Goal: Task Accomplishment & Management: Manage account settings

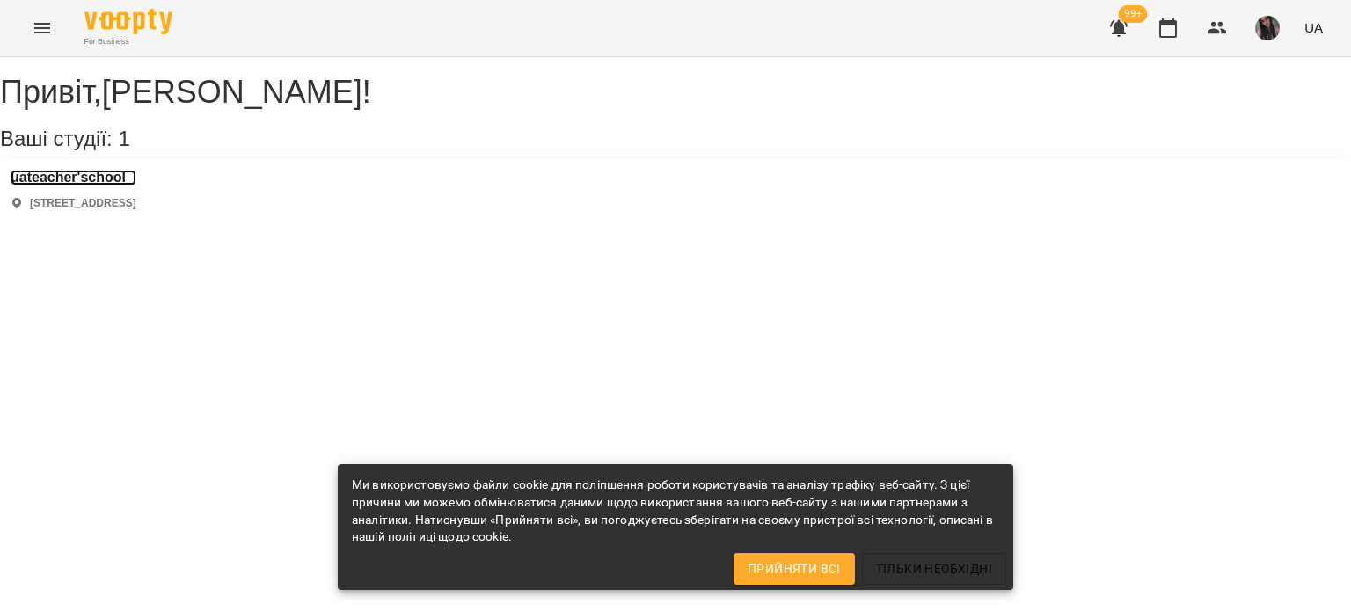
click at [121, 186] on h3 "uateacher'school" at bounding box center [74, 178] width 126 height 16
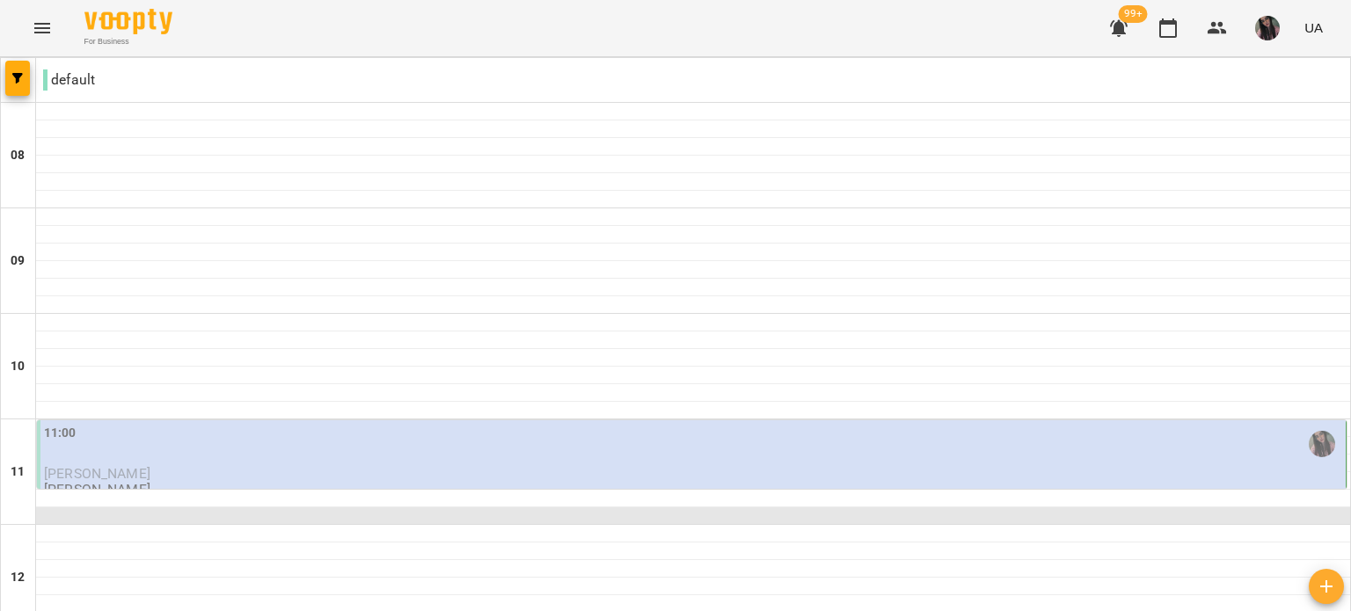
scroll to position [88, 0]
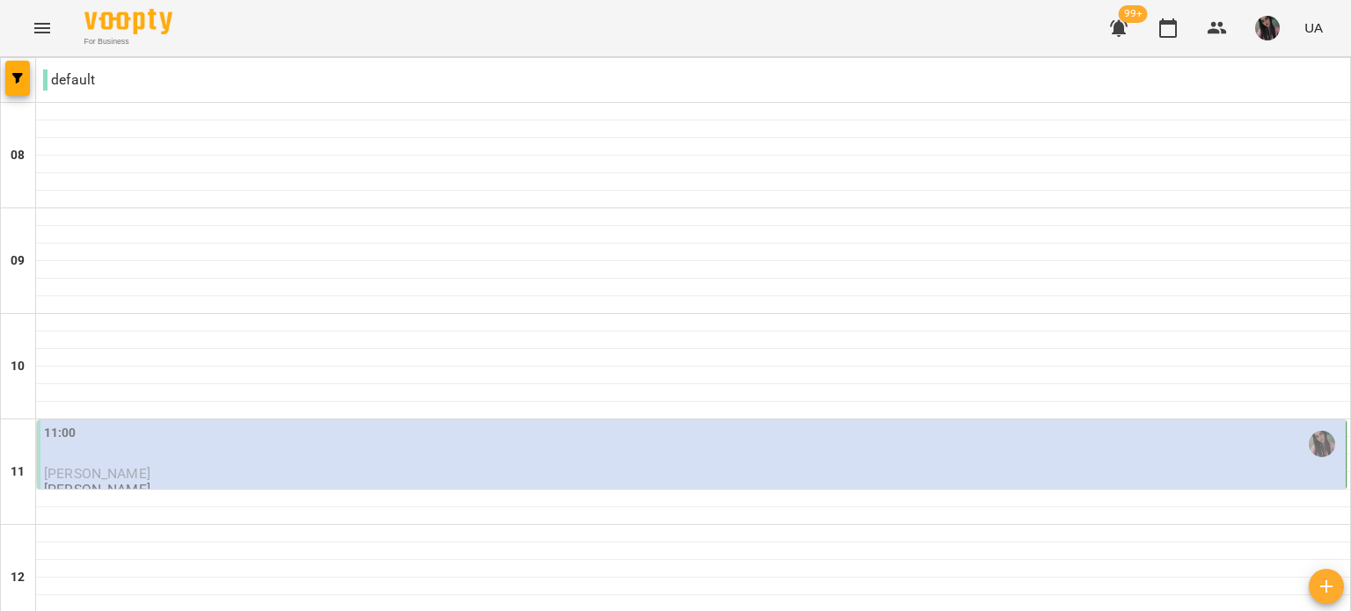
click at [433, 424] on div "11:00" at bounding box center [693, 445] width 1298 height 42
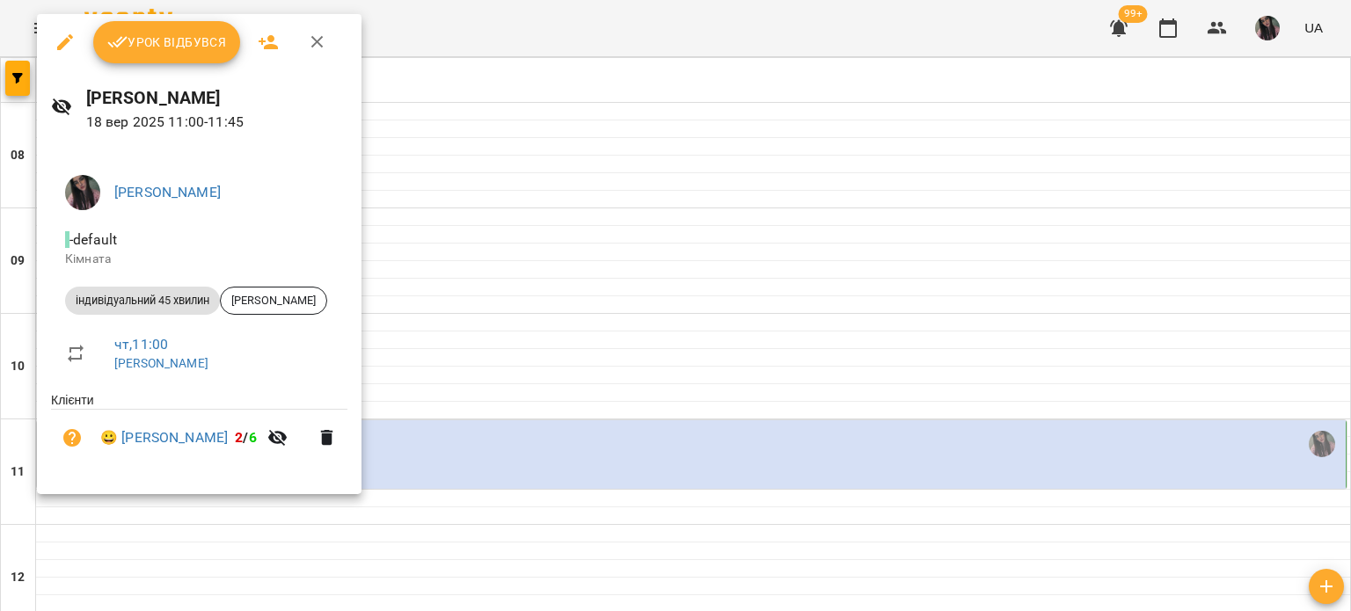
click at [181, 30] on button "Урок відбувся" at bounding box center [167, 42] width 148 height 42
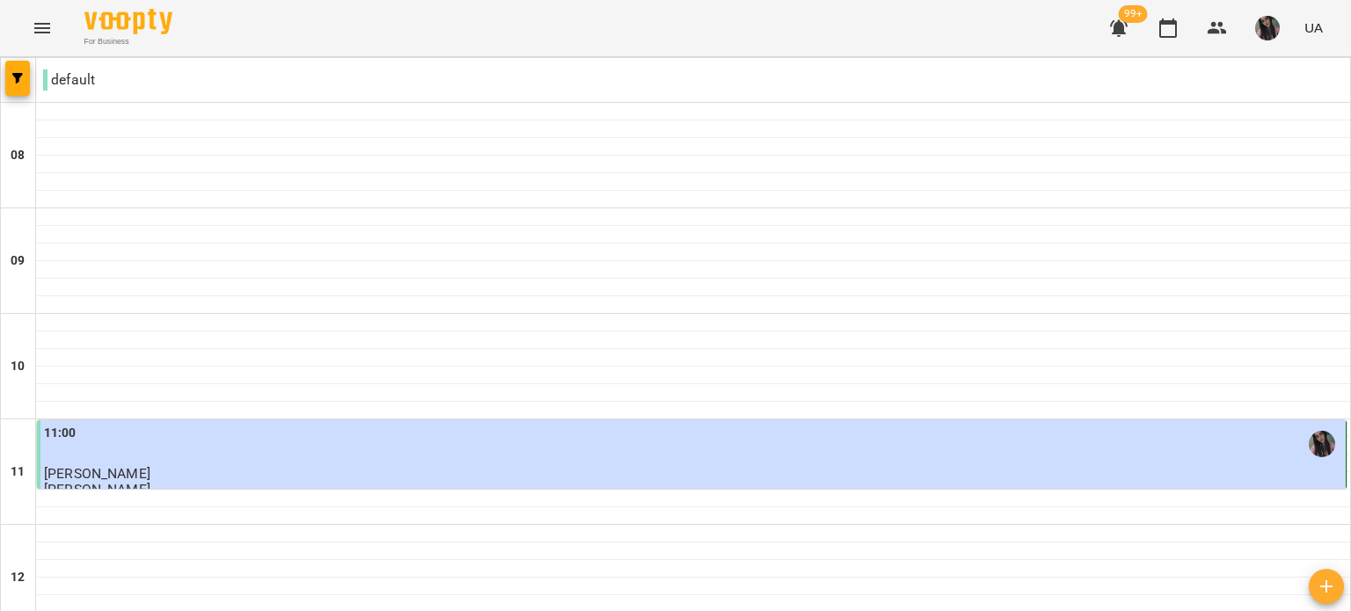
scroll to position [879, 0]
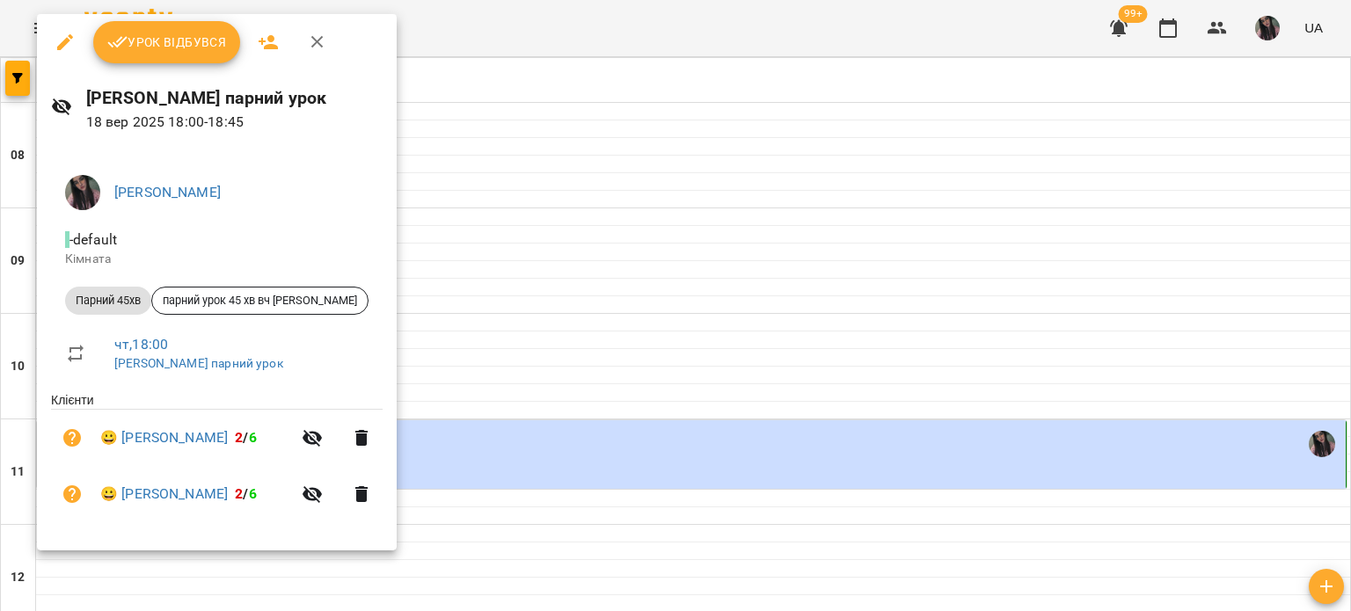
click at [179, 40] on span "Урок відбувся" at bounding box center [167, 42] width 120 height 21
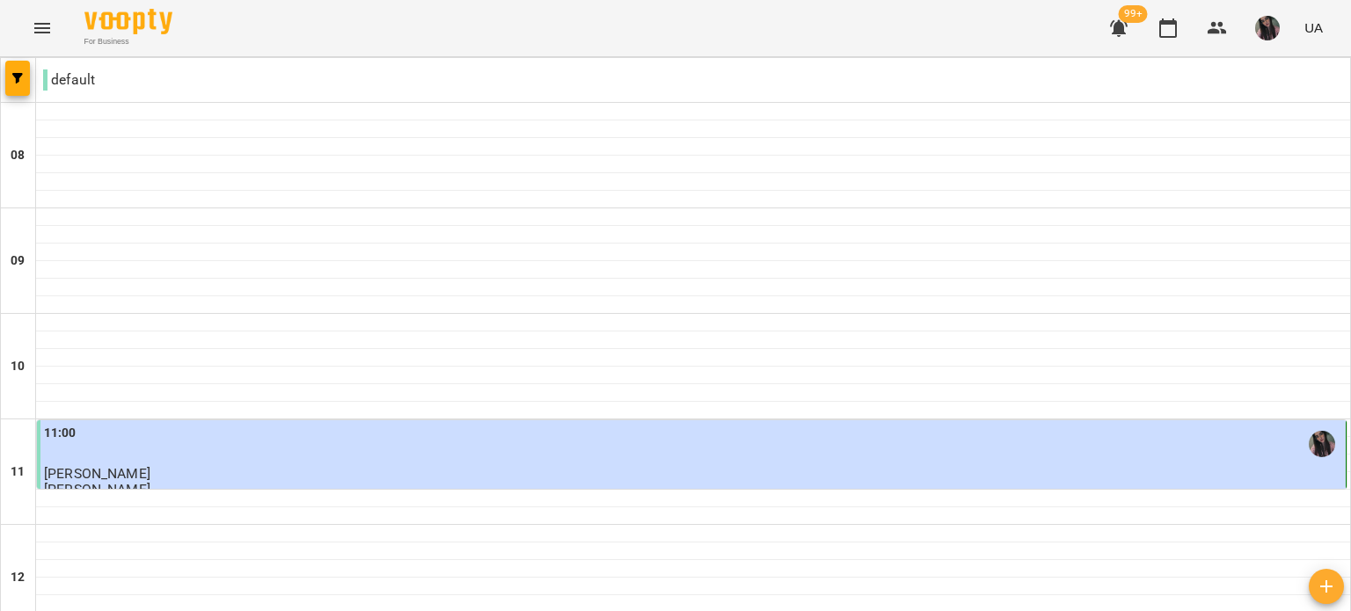
scroll to position [1085, 0]
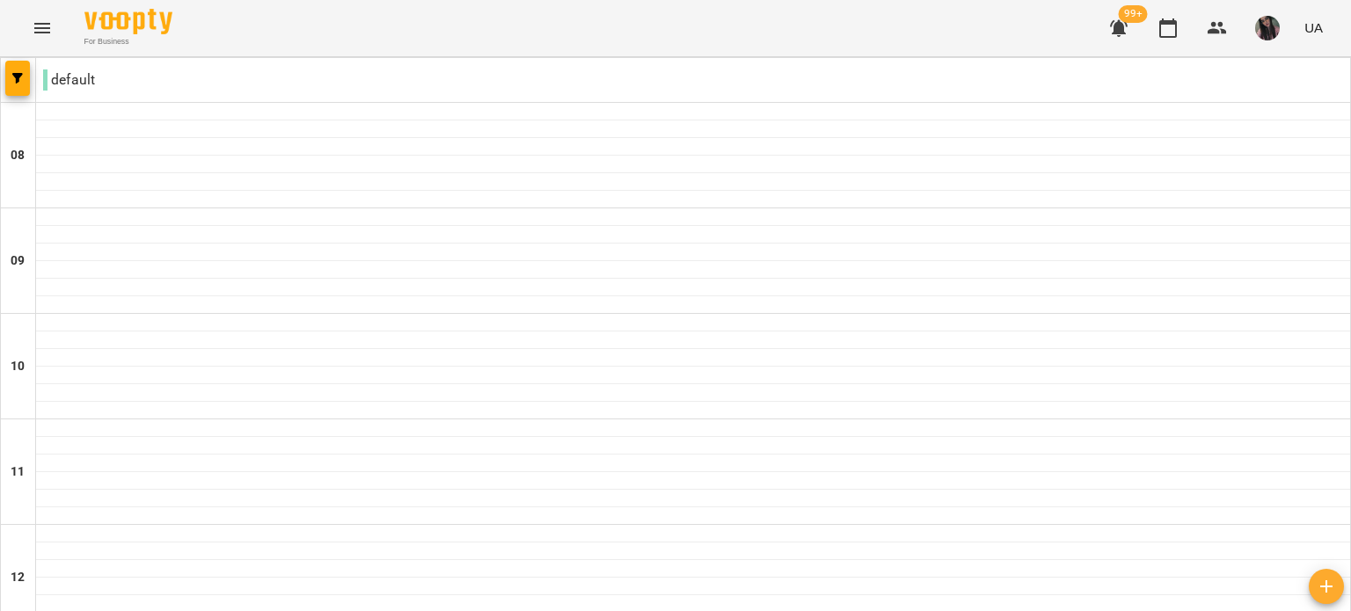
scroll to position [879, 0]
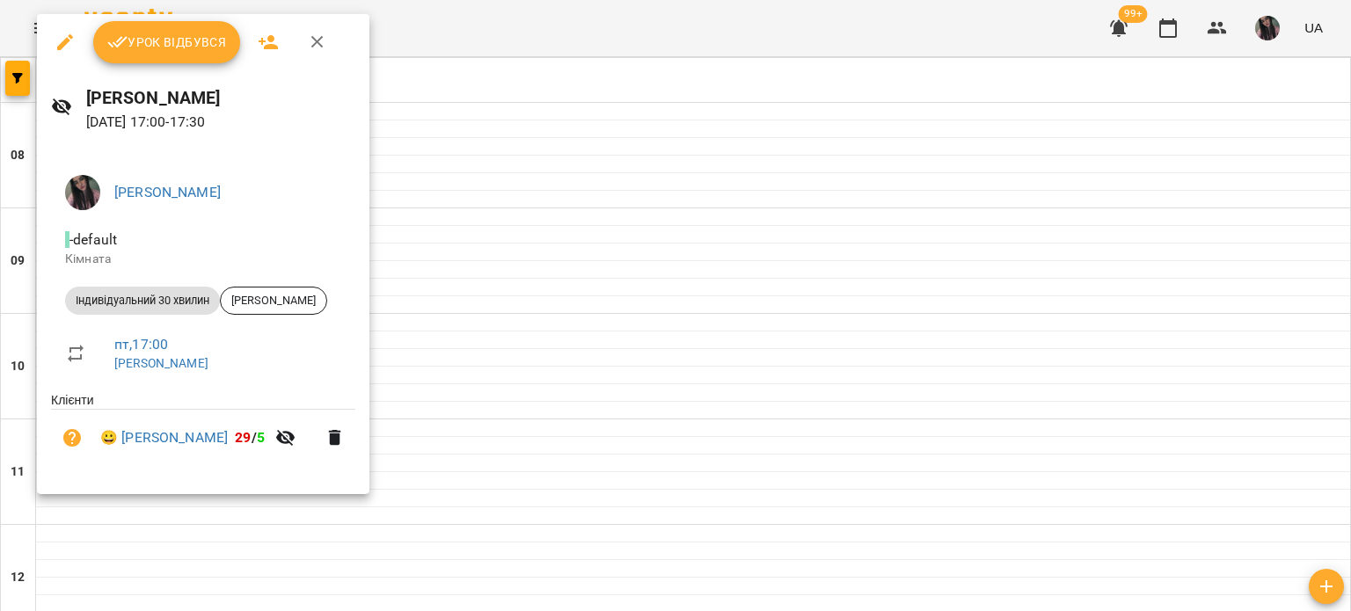
click at [134, 44] on span "Урок відбувся" at bounding box center [167, 42] width 120 height 21
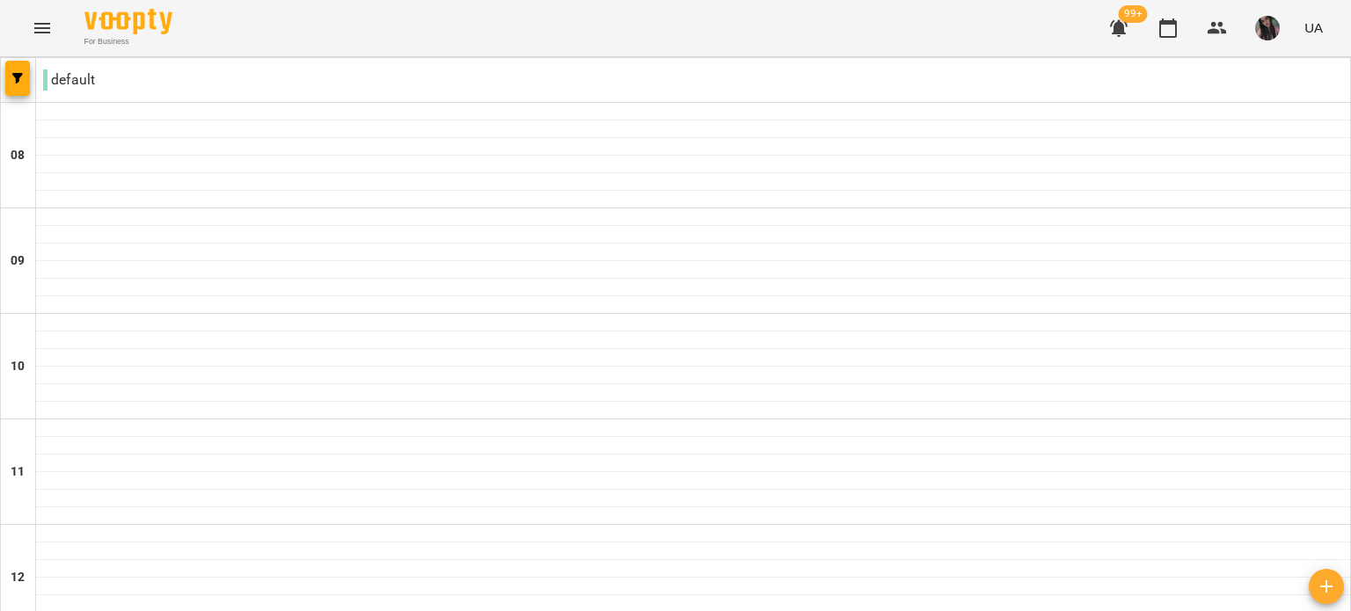
scroll to position [967, 0]
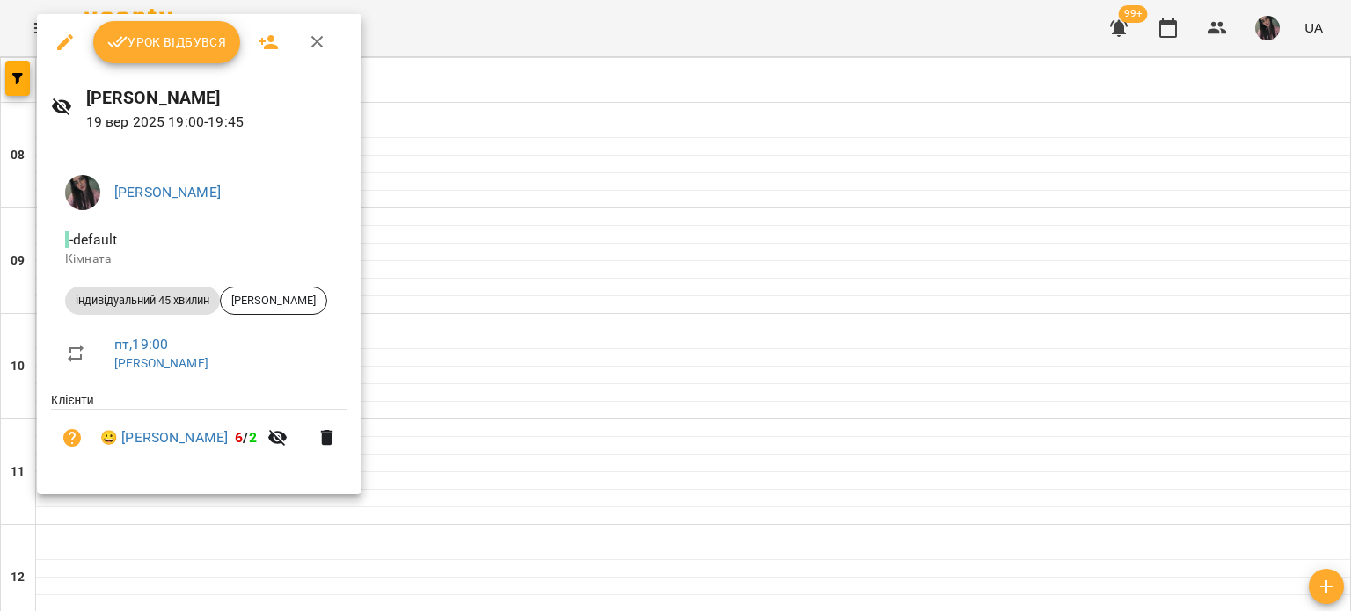
click at [171, 48] on span "Урок відбувся" at bounding box center [167, 42] width 120 height 21
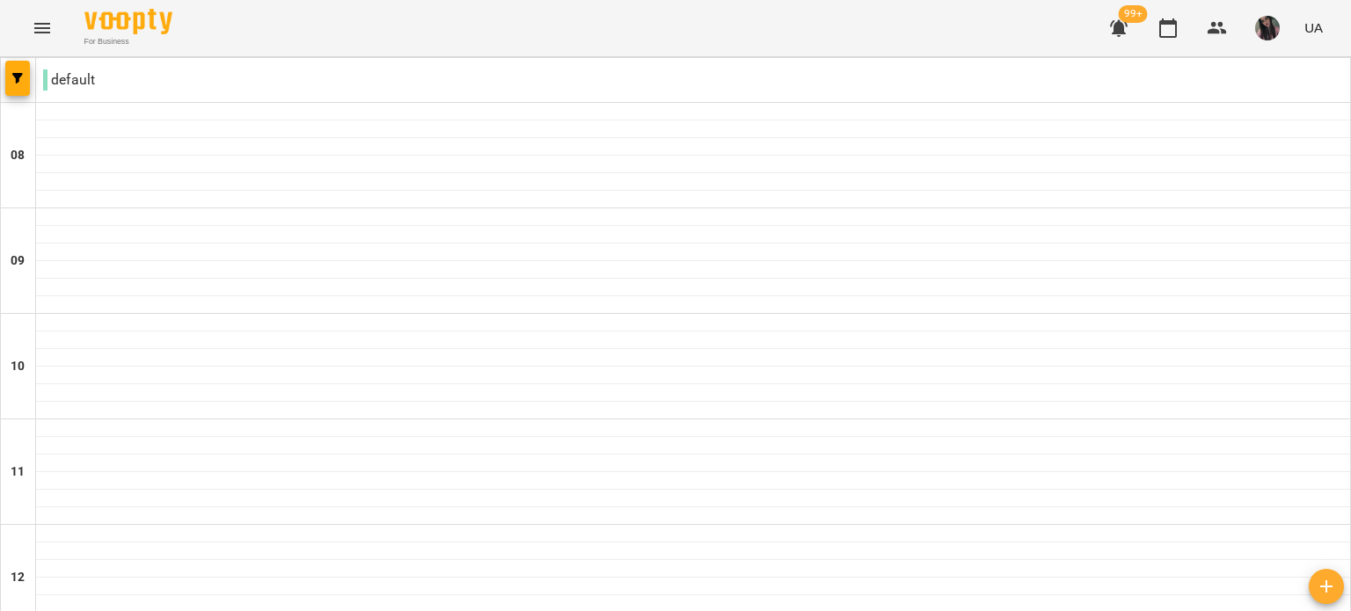
scroll to position [1085, 0]
